Goal: Transaction & Acquisition: Purchase product/service

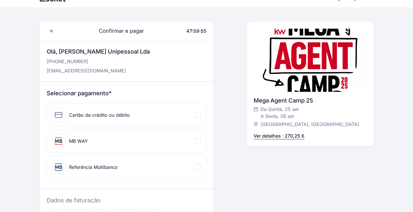
scroll to position [21, 0]
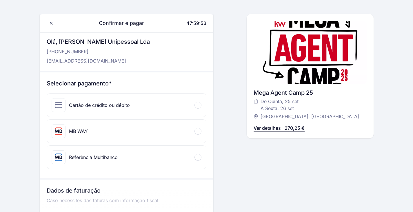
click at [199, 157] on div at bounding box center [197, 157] width 7 height 7
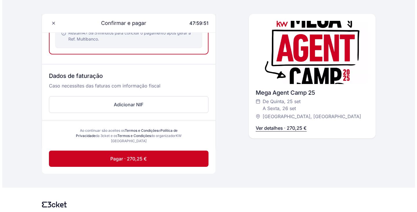
scroll to position [173, 0]
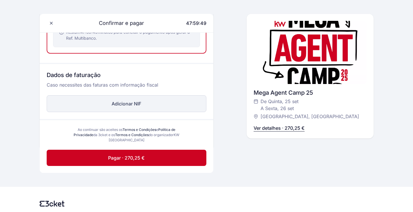
click at [144, 102] on button "Adicionar NIF" at bounding box center [127, 103] width 160 height 17
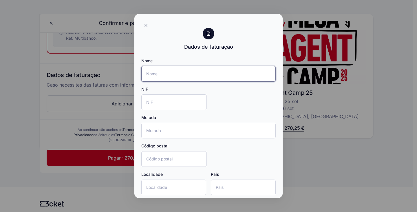
click at [160, 74] on input "Nome" at bounding box center [208, 74] width 134 height 16
type input "E"
type input "[PERSON_NAME] UNIPESSOAL LDA."
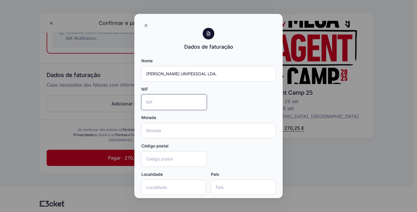
click at [166, 106] on input "NIF" at bounding box center [173, 102] width 65 height 16
type input "518742555"
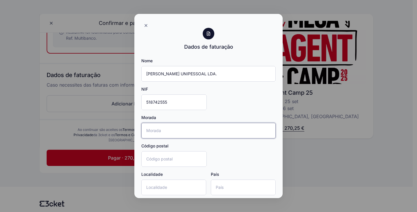
click at [158, 134] on input "Morada" at bounding box center [208, 131] width 134 height 16
type input "[STREET_ADDRESS][PERSON_NAME]"
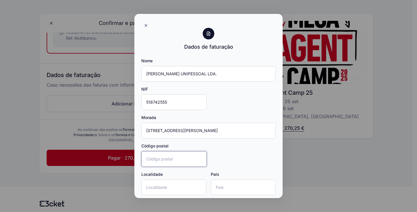
click at [152, 158] on input "Código postal" at bounding box center [173, 159] width 65 height 16
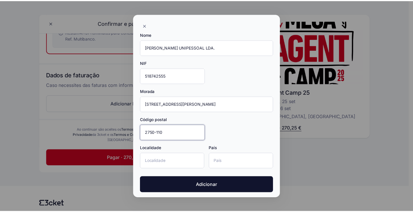
scroll to position [28, 0]
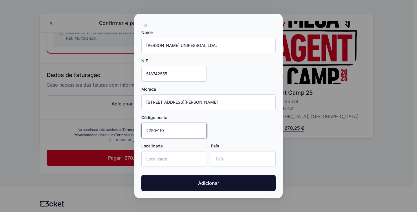
type input "2750-110"
click at [164, 160] on input "Localidade" at bounding box center [173, 159] width 65 height 16
type input "Cascais"
click at [224, 162] on input "País" at bounding box center [243, 159] width 65 height 16
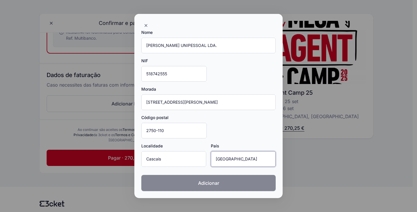
type input "[GEOGRAPHIC_DATA]"
click at [215, 184] on span "Adicionar" at bounding box center [208, 183] width 21 height 7
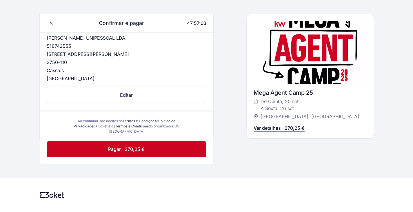
scroll to position [232, 0]
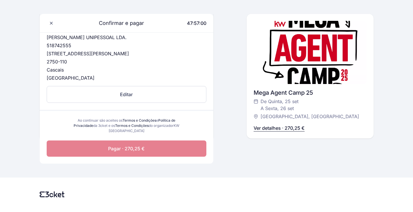
click at [121, 147] on span "Pagar · 270,25 €" at bounding box center [126, 148] width 36 height 7
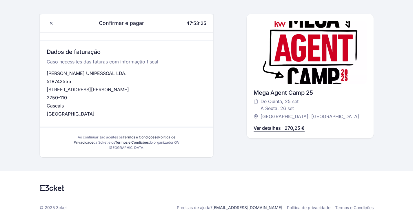
scroll to position [169, 0]
